Goal: Information Seeking & Learning: Learn about a topic

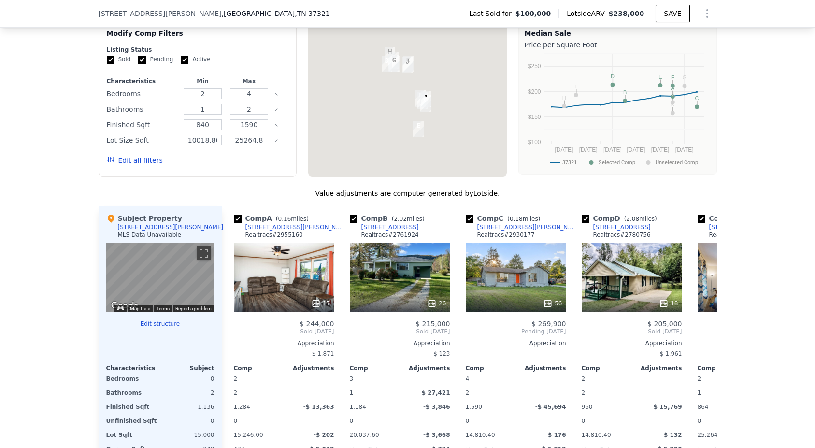
scroll to position [654, 0]
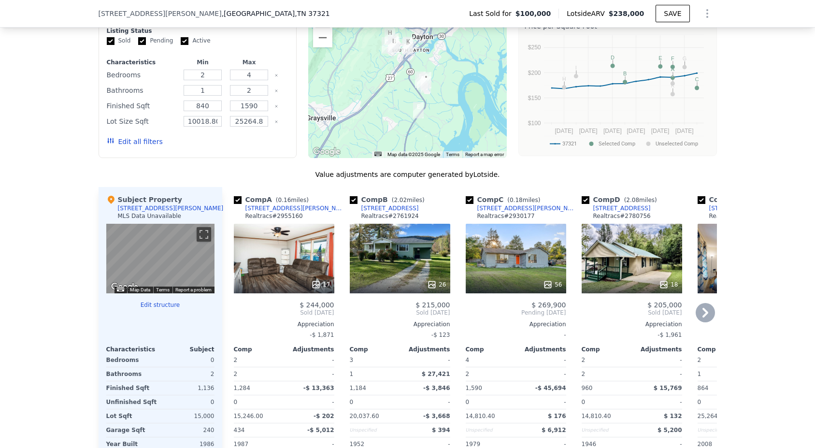
click at [283, 260] on div "17" at bounding box center [284, 259] width 101 height 70
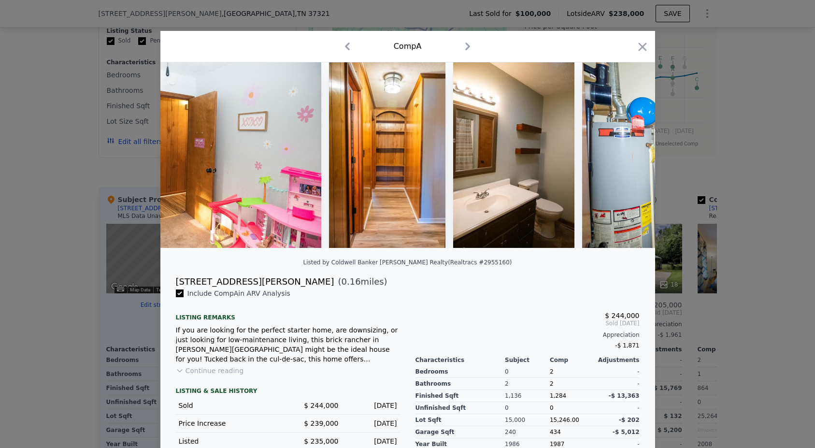
scroll to position [0, 2485]
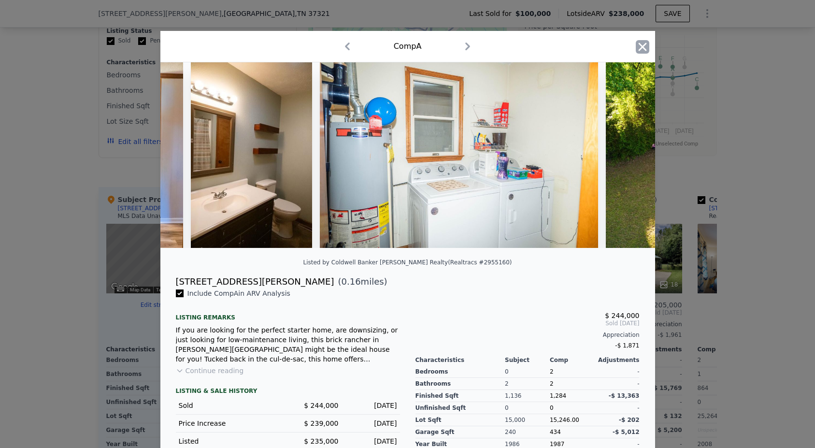
click at [647, 43] on icon "button" at bounding box center [643, 47] width 14 height 14
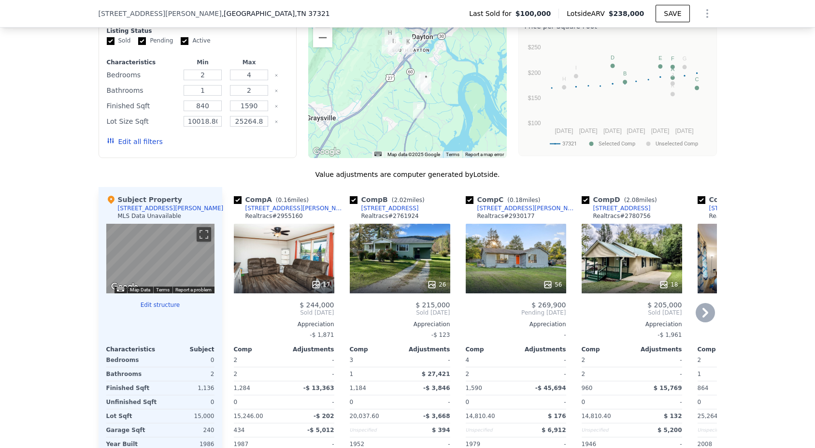
scroll to position [0, 0]
click at [503, 270] on div "56" at bounding box center [515, 259] width 101 height 70
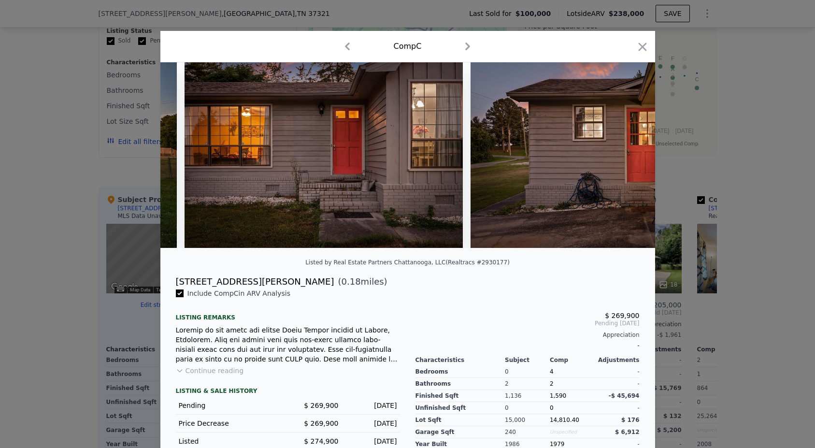
scroll to position [0, 1707]
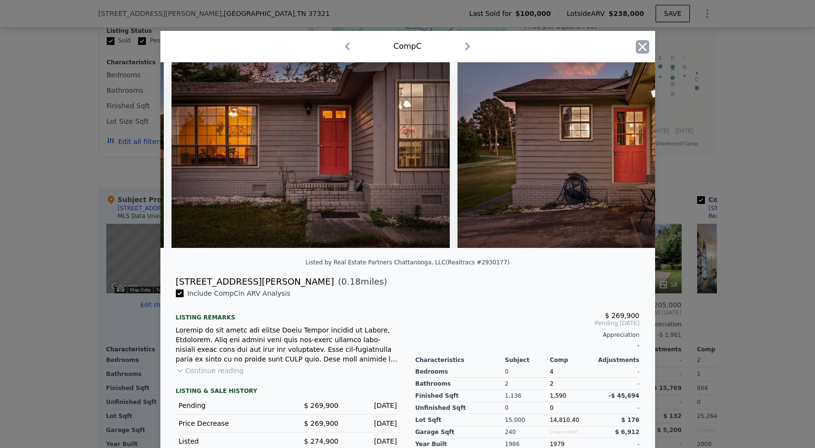
click at [643, 43] on icon "button" at bounding box center [643, 47] width 14 height 14
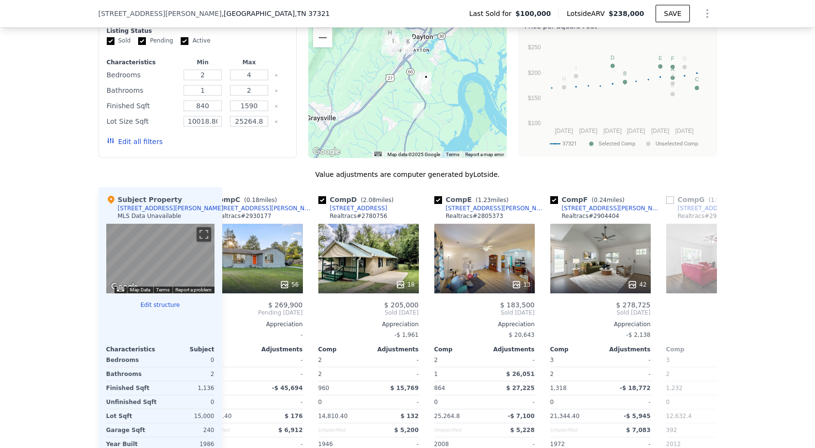
scroll to position [0, 265]
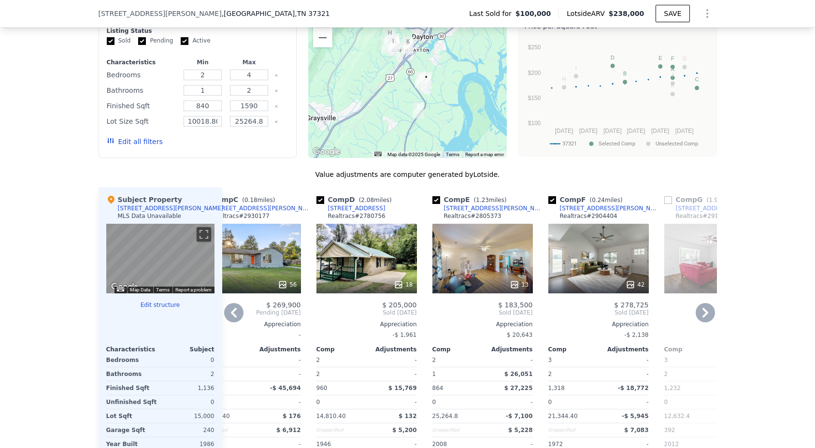
click at [598, 252] on div "42" at bounding box center [599, 259] width 101 height 70
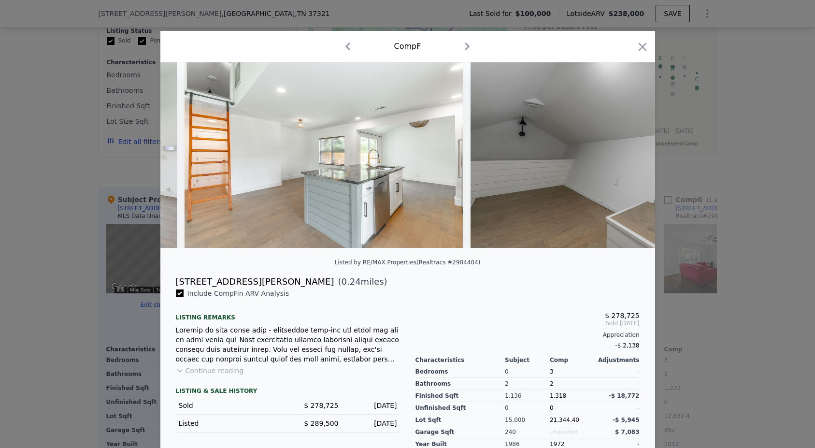
scroll to position [0, 2860]
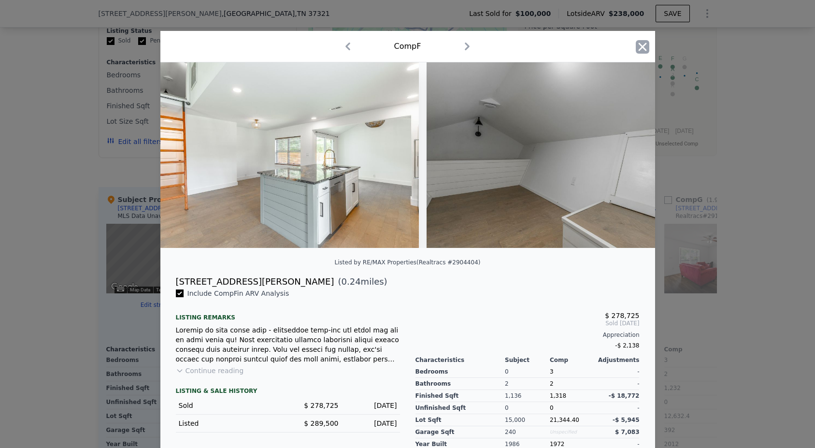
click at [645, 50] on icon "button" at bounding box center [642, 47] width 8 height 8
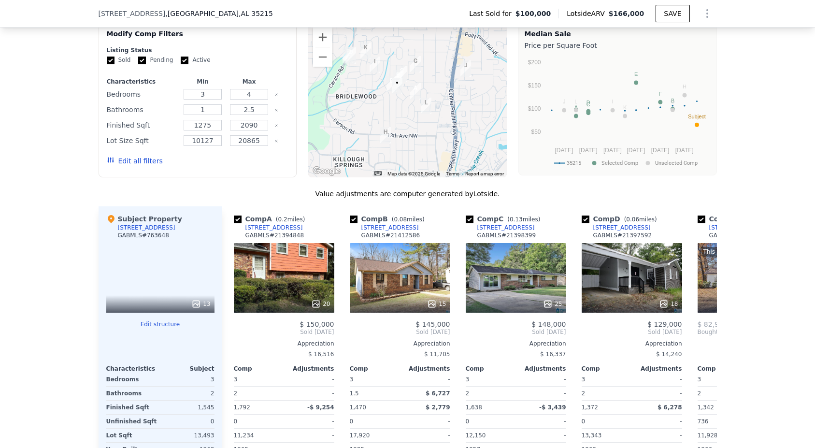
scroll to position [873, 0]
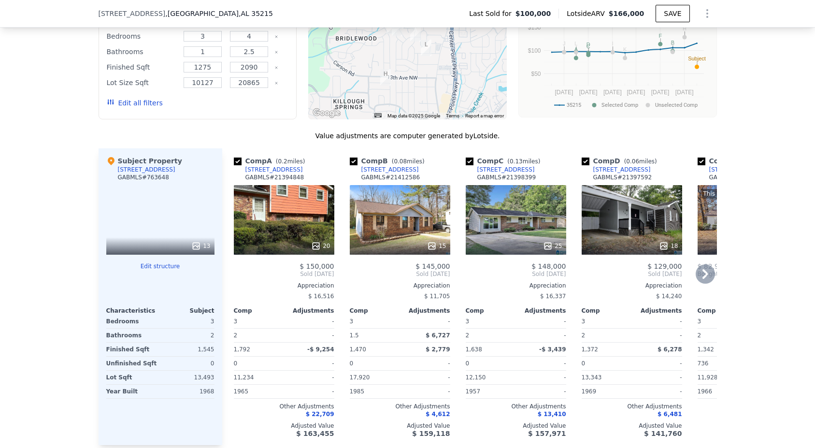
click at [419, 197] on div "15" at bounding box center [400, 220] width 101 height 70
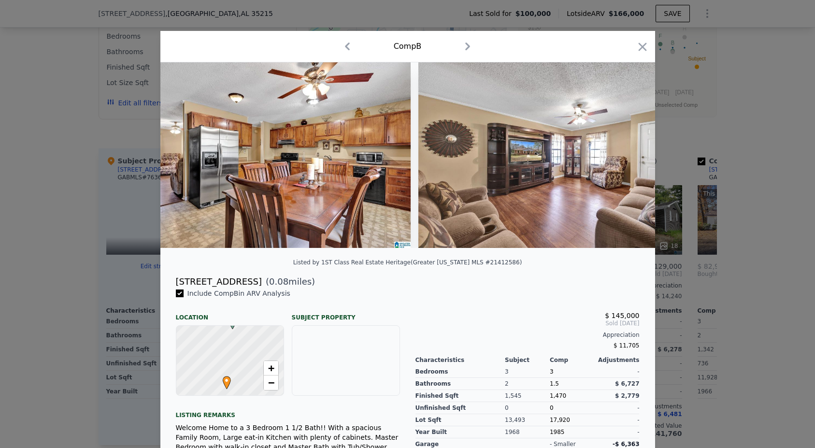
scroll to position [0, 1486]
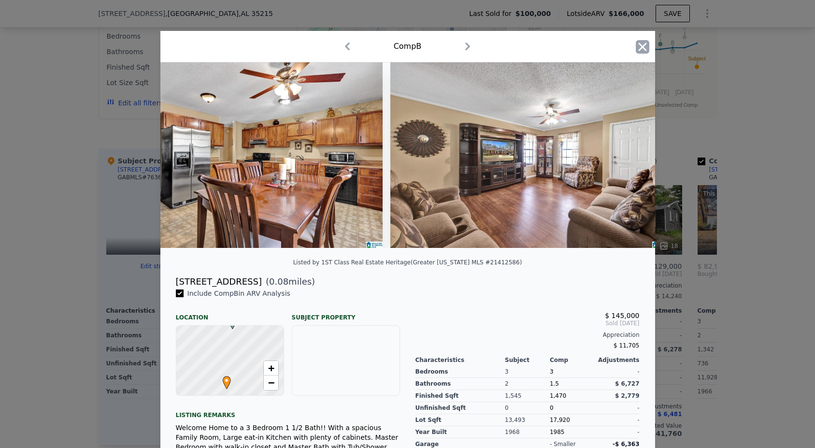
click at [644, 46] on icon "button" at bounding box center [642, 47] width 8 height 8
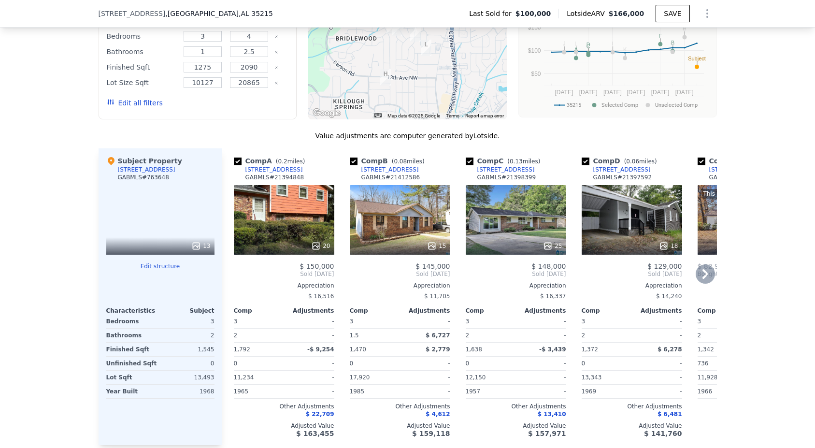
click at [521, 231] on div "25" at bounding box center [516, 220] width 101 height 70
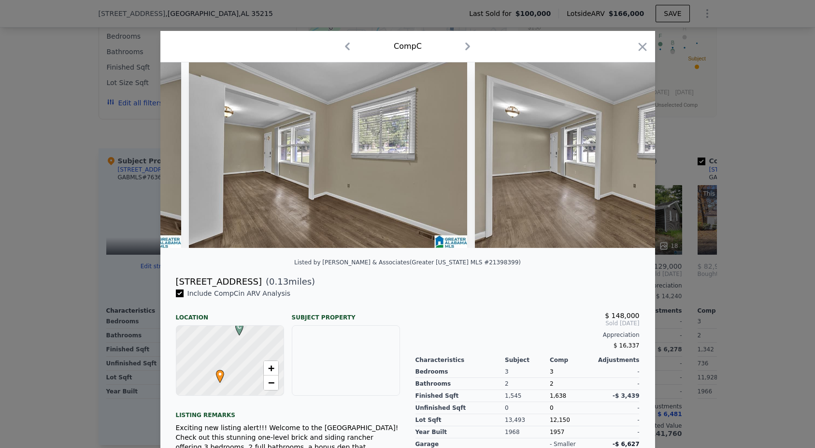
scroll to position [0, 3424]
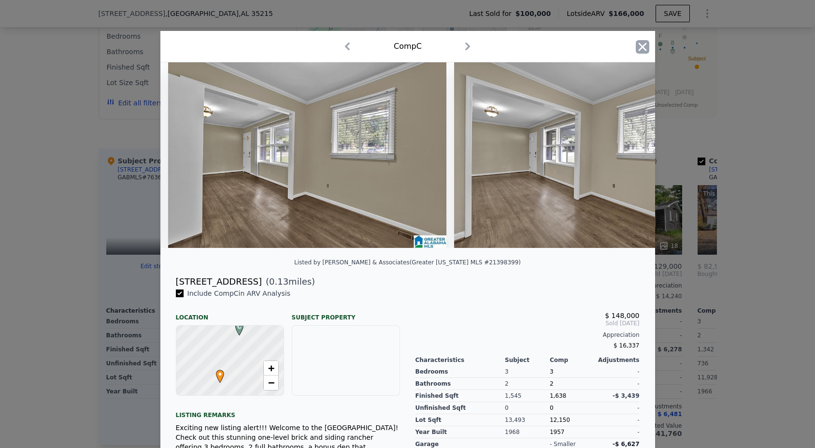
click at [638, 43] on icon "button" at bounding box center [643, 47] width 14 height 14
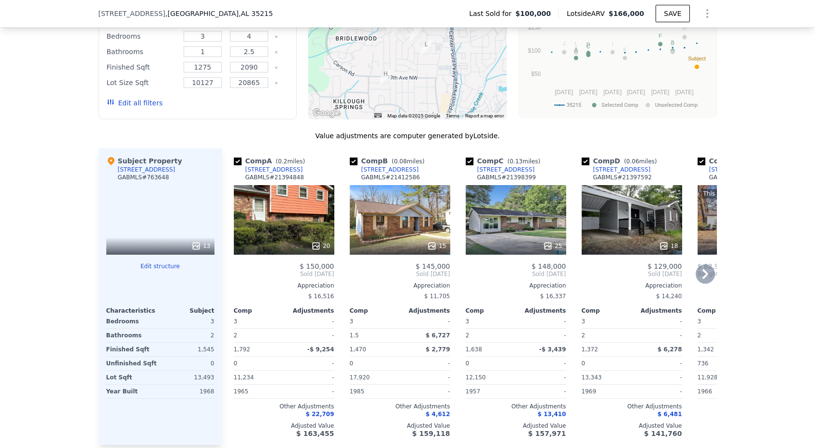
click at [397, 220] on div "15" at bounding box center [400, 220] width 101 height 70
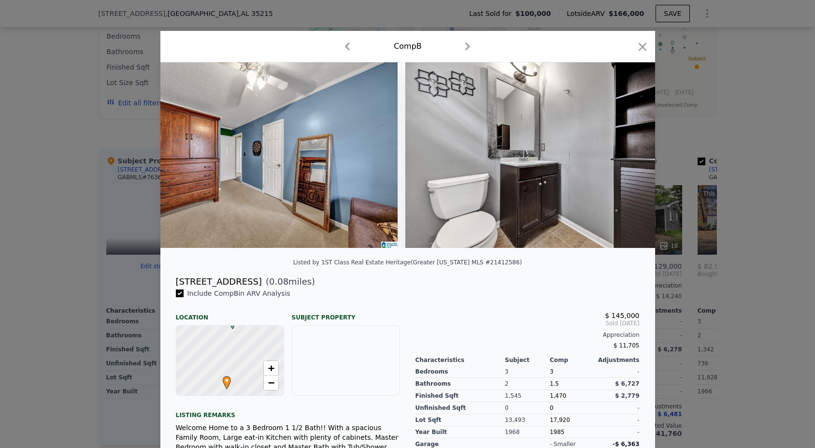
scroll to position [0, 3489]
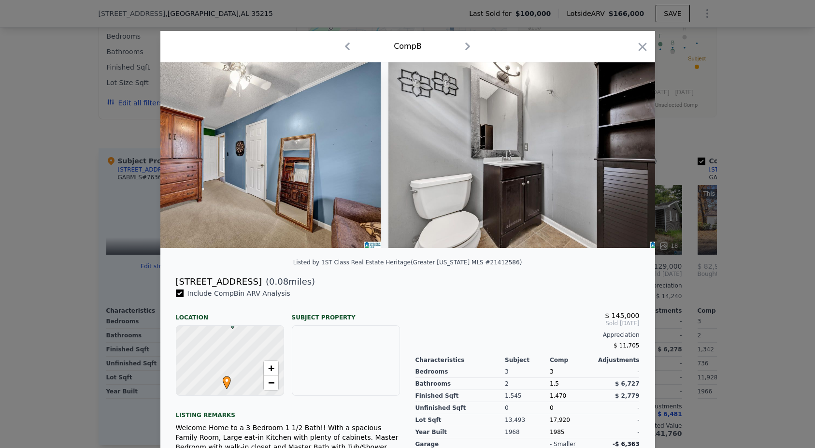
click at [656, 48] on div at bounding box center [407, 224] width 815 height 448
